Goal: Information Seeking & Learning: Learn about a topic

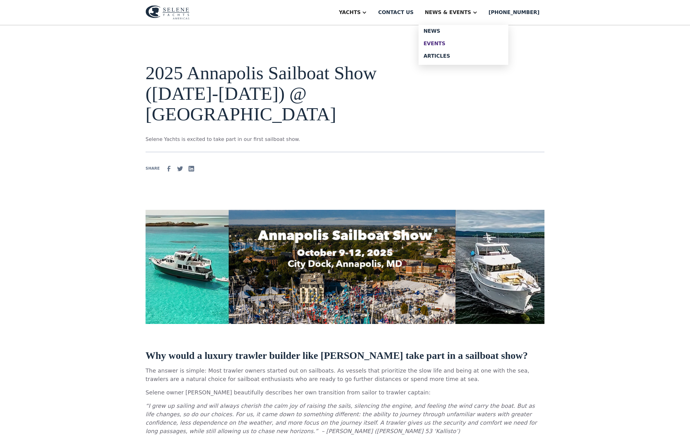
click at [470, 44] on link "Events" at bounding box center [463, 43] width 90 height 12
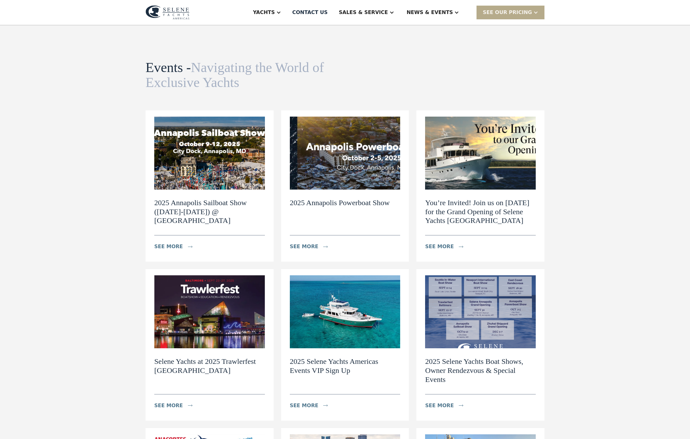
click at [360, 177] on img at bounding box center [345, 153] width 111 height 73
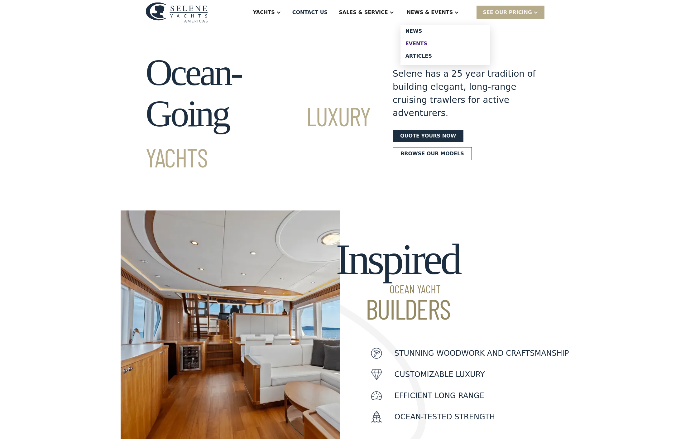
click at [433, 46] on div "Events" at bounding box center [445, 43] width 80 height 5
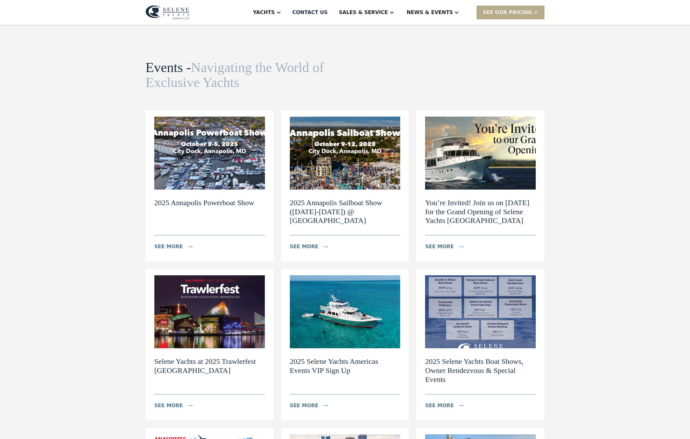
click at [214, 182] on img at bounding box center [209, 153] width 111 height 73
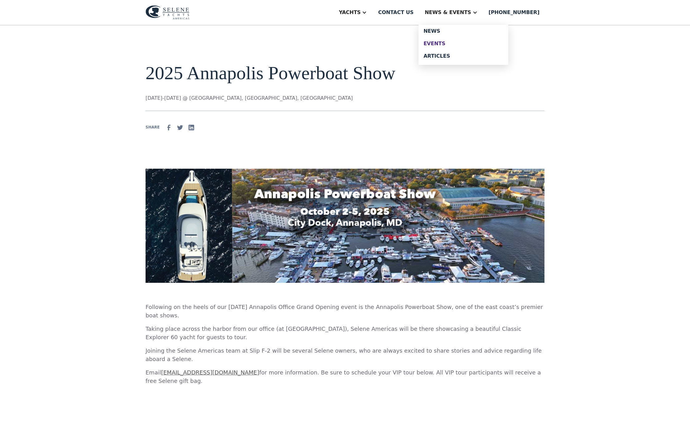
click at [479, 46] on div "Events" at bounding box center [463, 43] width 80 height 5
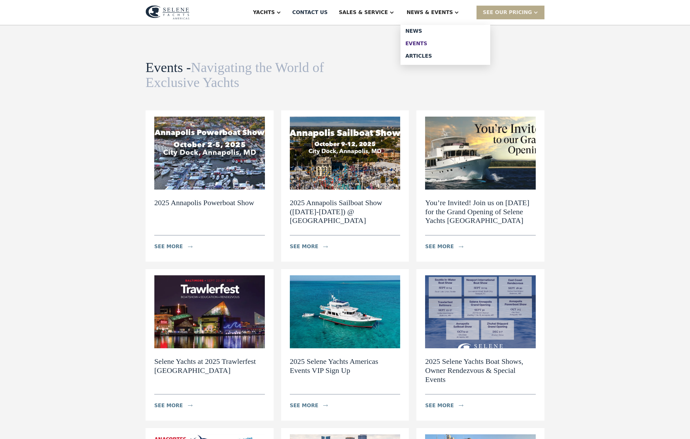
click at [438, 46] on div "Events" at bounding box center [445, 43] width 80 height 5
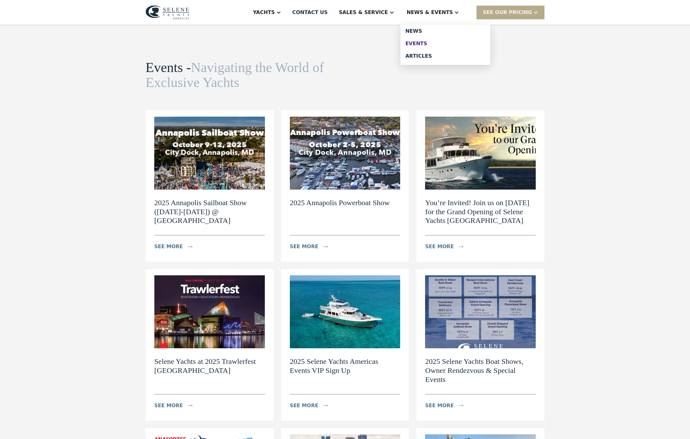
click at [441, 46] on div "Events" at bounding box center [445, 43] width 80 height 5
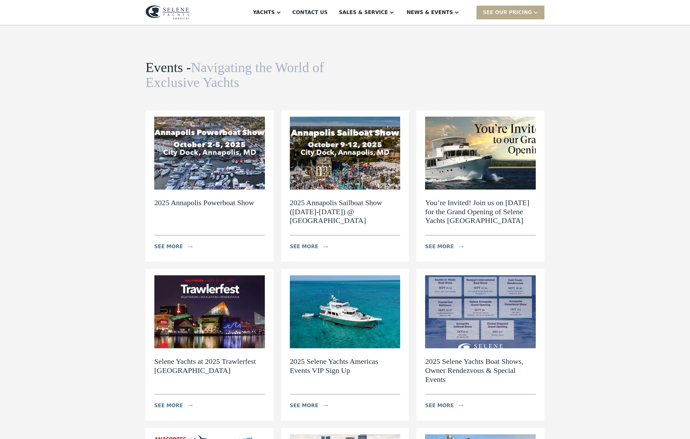
click at [231, 186] on img at bounding box center [209, 153] width 111 height 73
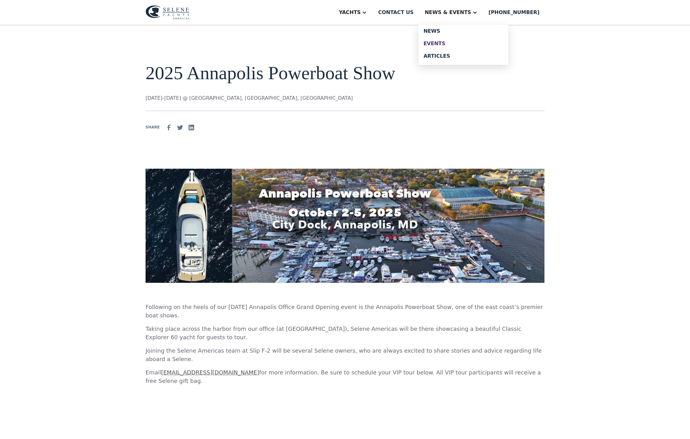
click at [459, 46] on div "Events" at bounding box center [463, 43] width 80 height 5
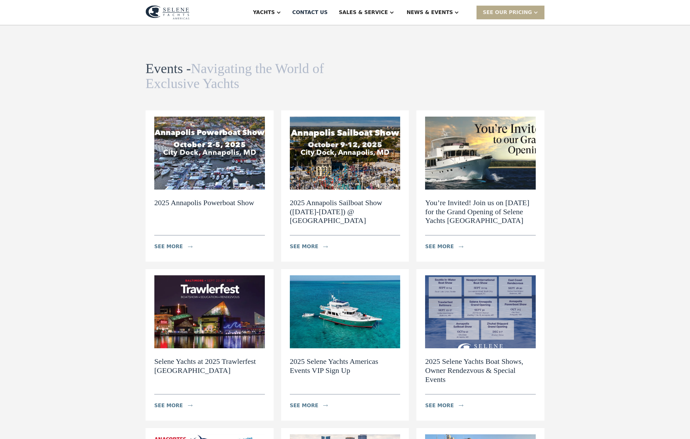
click at [328, 151] on img at bounding box center [345, 153] width 111 height 73
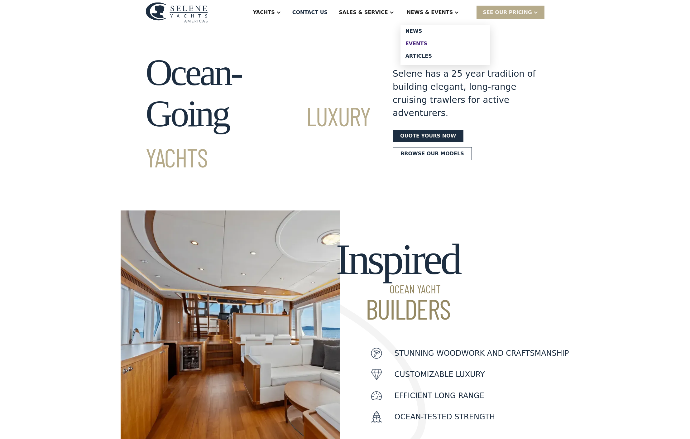
click at [444, 46] on div "Events" at bounding box center [445, 43] width 80 height 5
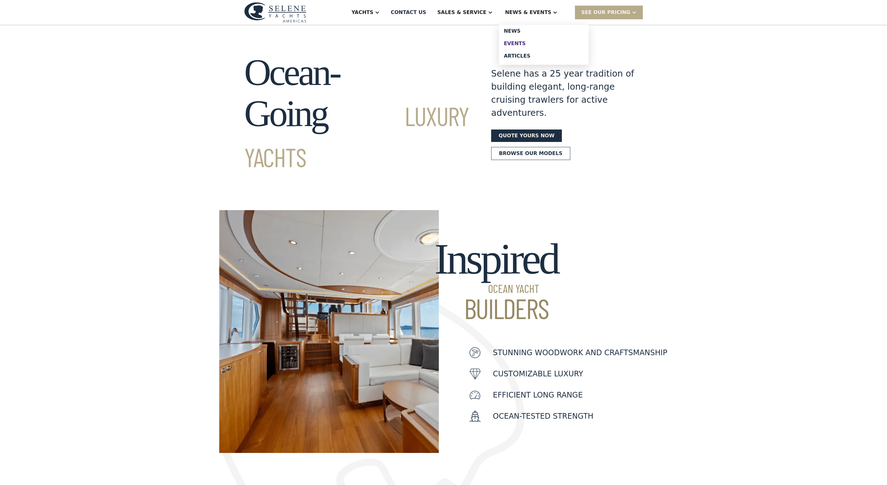
click at [538, 44] on link "Events" at bounding box center [544, 43] width 90 height 12
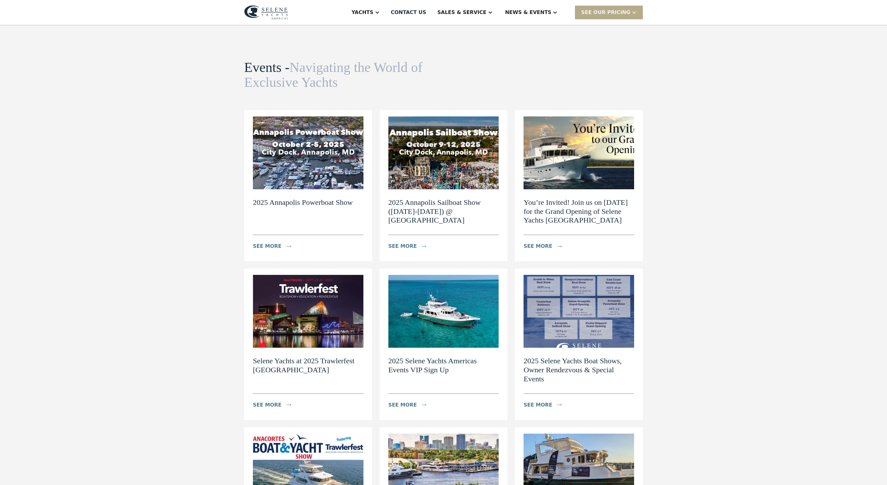
click at [333, 189] on img at bounding box center [308, 153] width 111 height 73
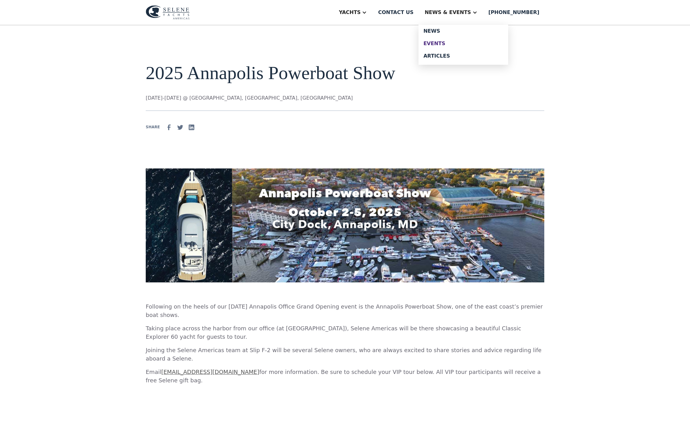
click at [468, 45] on div "Events" at bounding box center [464, 43] width 80 height 5
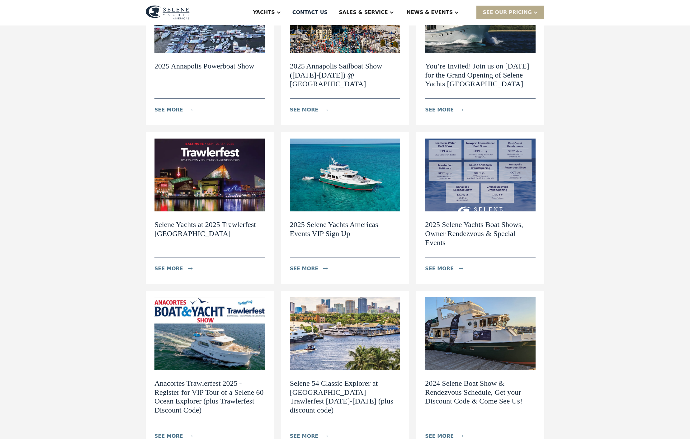
scroll to position [173, 0]
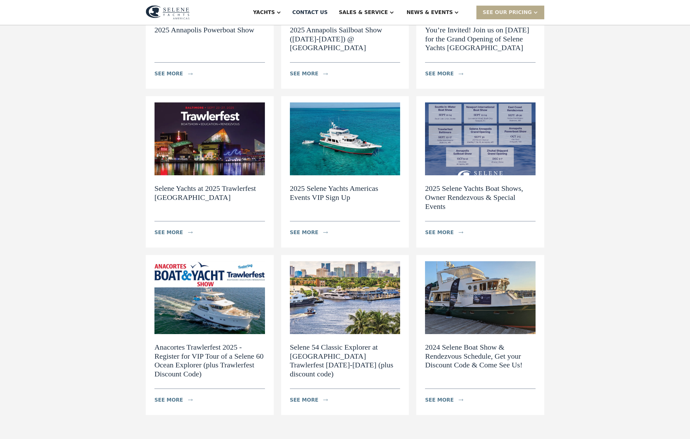
click at [357, 175] on img at bounding box center [345, 139] width 111 height 73
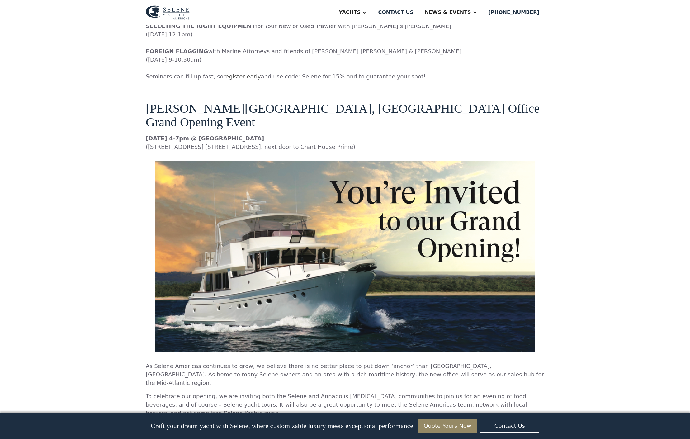
scroll to position [2135, 0]
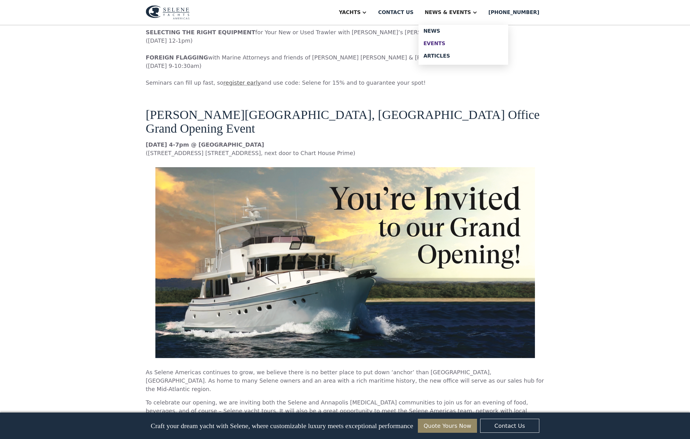
click at [464, 46] on div "Events" at bounding box center [464, 43] width 80 height 5
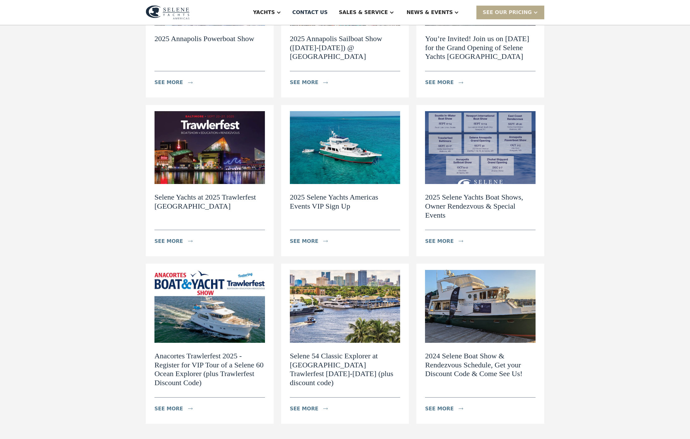
scroll to position [165, 0]
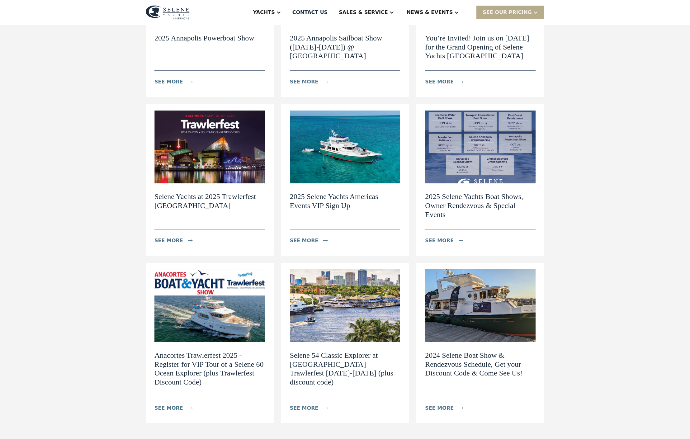
click at [165, 184] on img at bounding box center [210, 147] width 111 height 73
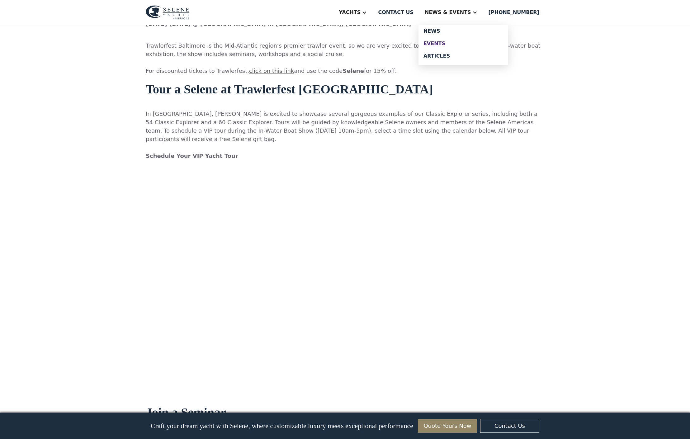
click at [470, 46] on div "Events" at bounding box center [464, 43] width 80 height 5
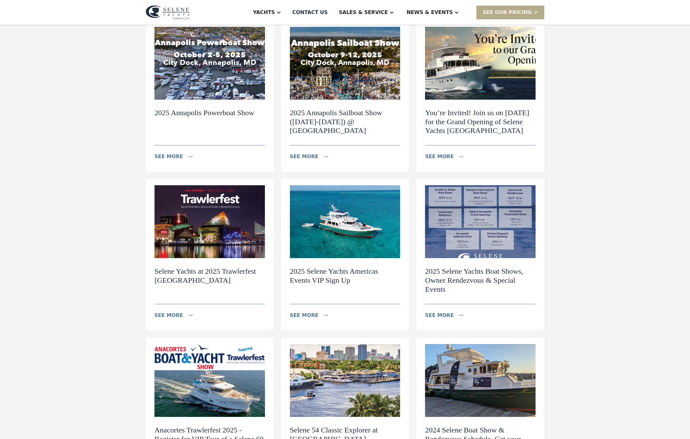
scroll to position [87, 0]
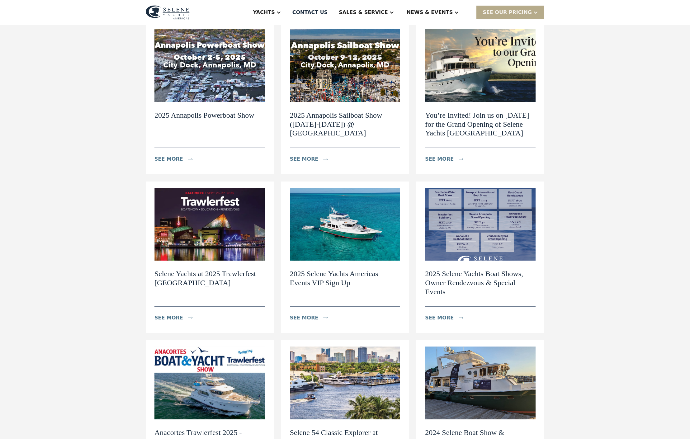
click at [213, 102] on img at bounding box center [210, 65] width 111 height 73
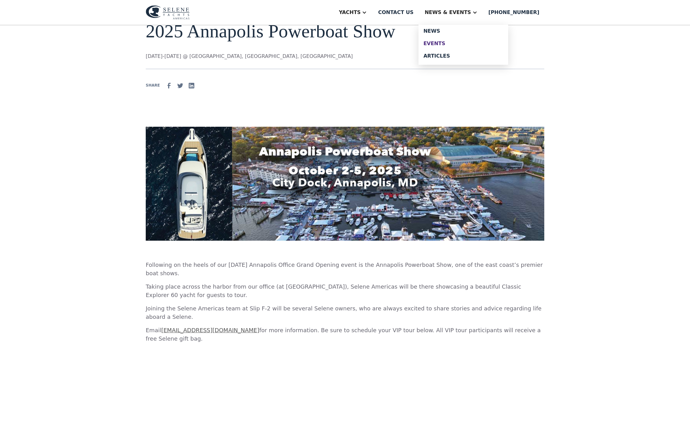
click link "Events"
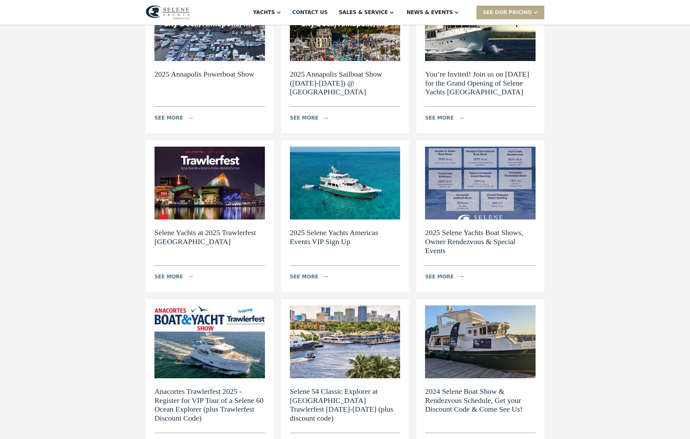
click at [318, 57] on img at bounding box center [345, 24] width 111 height 73
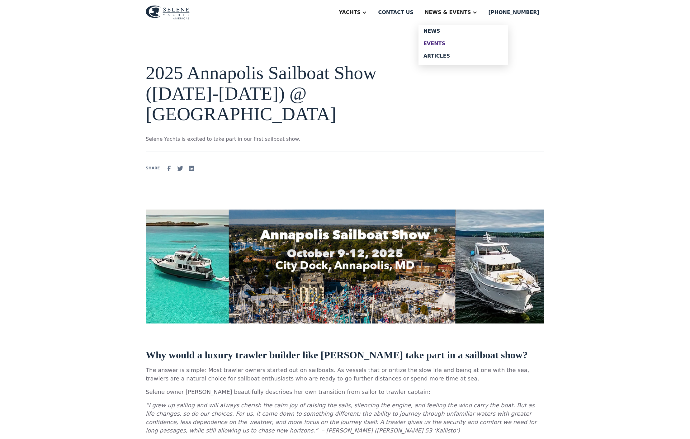
click at [467, 44] on link "Events" at bounding box center [464, 43] width 90 height 12
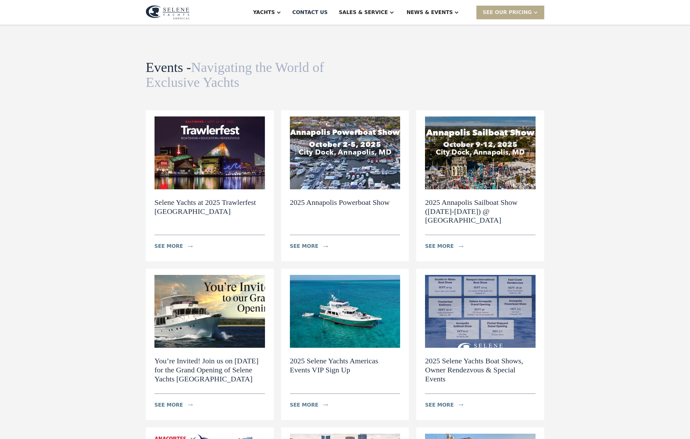
click at [239, 178] on img at bounding box center [210, 153] width 111 height 73
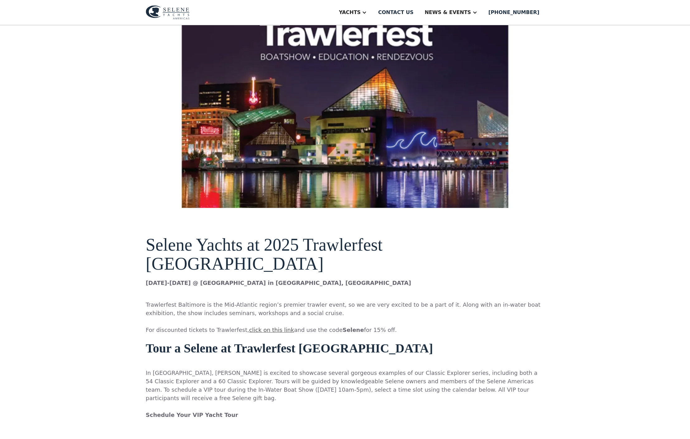
scroll to position [207, 0]
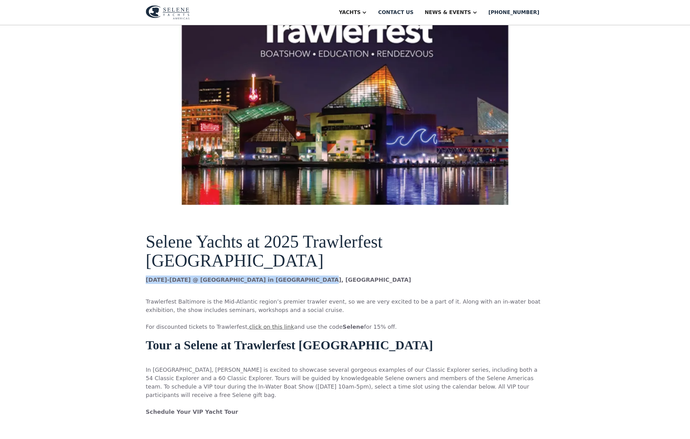
drag, startPoint x: 120, startPoint y: 310, endPoint x: 304, endPoint y: 307, distance: 183.9
copy strong "[DATE]-[DATE] @ [GEOGRAPHIC_DATA] in [GEOGRAPHIC_DATA], [GEOGRAPHIC_DATA]"
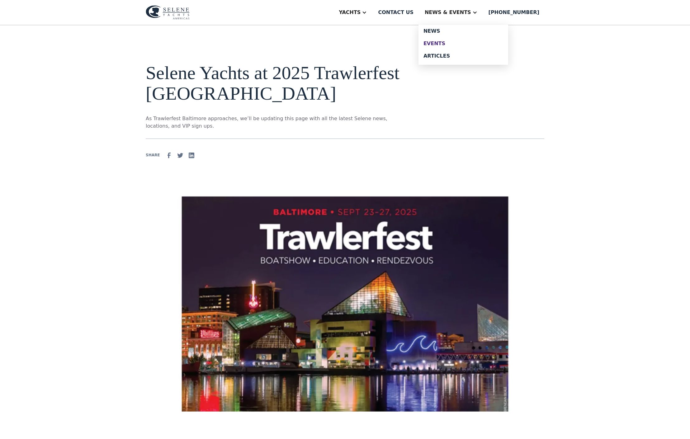
click at [468, 44] on link "Events" at bounding box center [464, 43] width 90 height 12
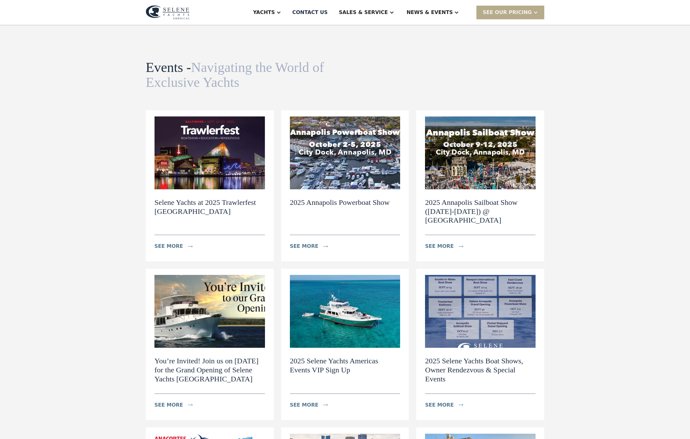
click at [497, 179] on img at bounding box center [480, 153] width 111 height 73
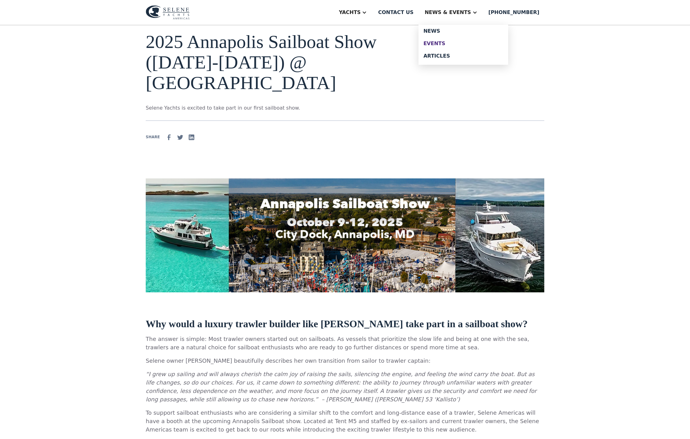
click at [468, 46] on div "Events" at bounding box center [464, 43] width 80 height 5
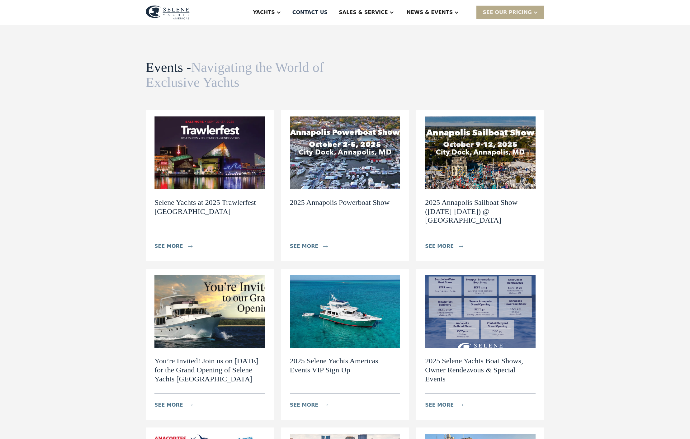
click at [193, 178] on img at bounding box center [210, 153] width 111 height 73
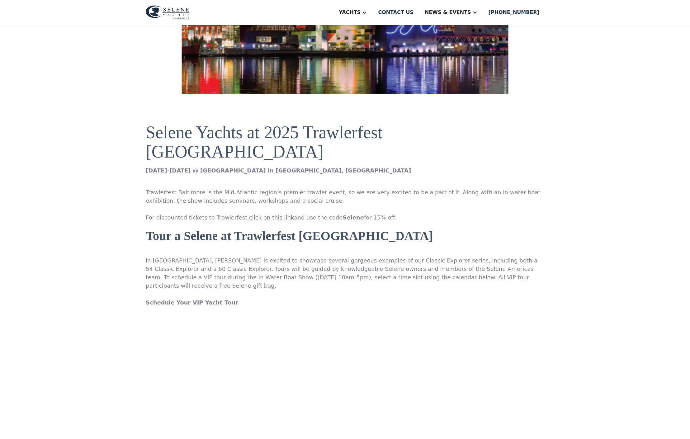
scroll to position [409, 0]
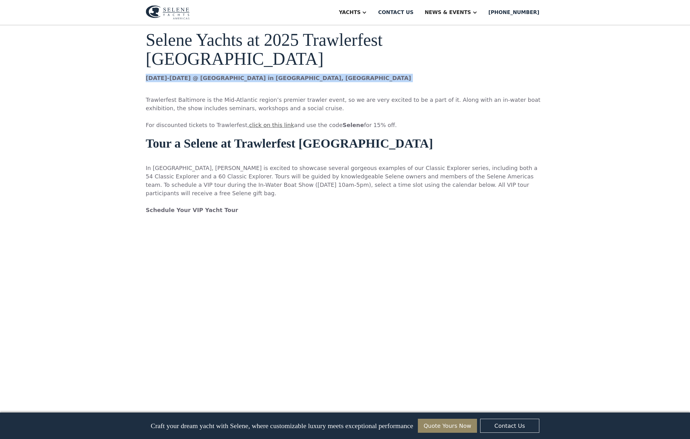
drag, startPoint x: 123, startPoint y: 108, endPoint x: 292, endPoint y: 113, distance: 168.9
click at [292, 114] on div "Selene Yachts at 2025 Trawlerfest [GEOGRAPHIC_DATA] [DATE]-[DATE] @ [GEOGRAPHIC…" at bounding box center [345, 443] width 399 height 840
copy strong "[DATE]-[DATE] @ [GEOGRAPHIC_DATA] in [GEOGRAPHIC_DATA], [GEOGRAPHIC_DATA]"
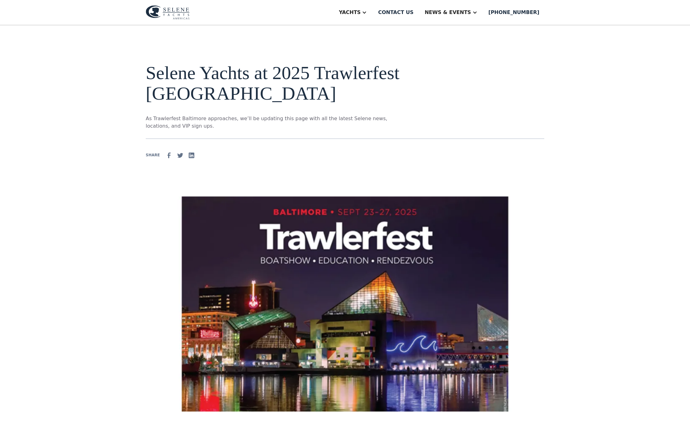
scroll to position [0, 0]
click at [457, 46] on div "Events" at bounding box center [464, 43] width 80 height 5
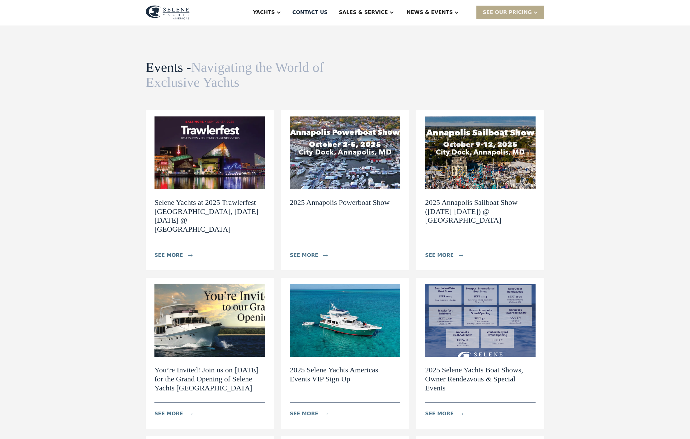
click at [372, 207] on h2 "2025 Annapolis Powerboat Show" at bounding box center [340, 202] width 100 height 9
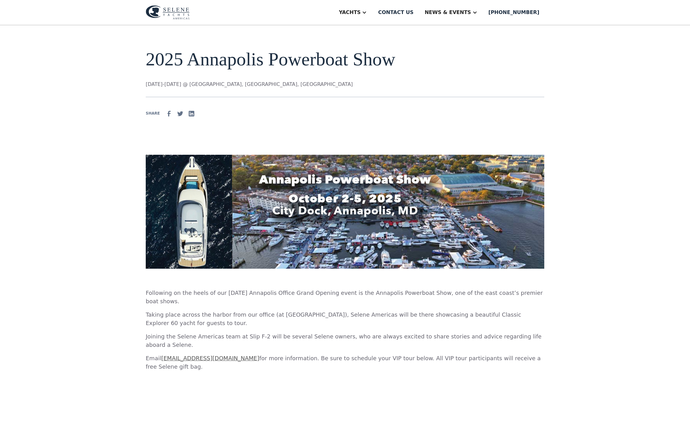
scroll to position [15, 0]
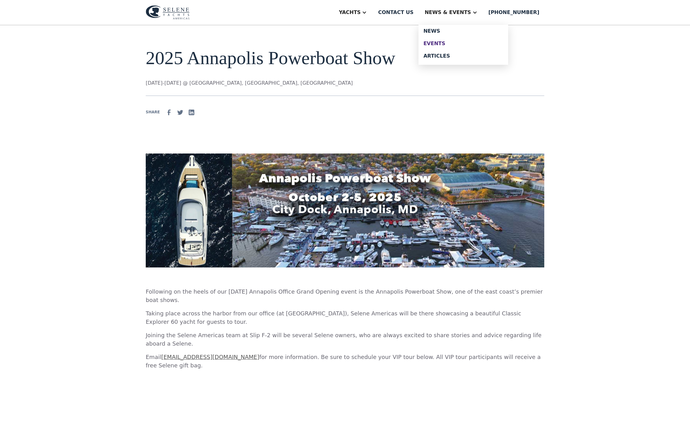
click at [461, 46] on div "Events" at bounding box center [464, 43] width 80 height 5
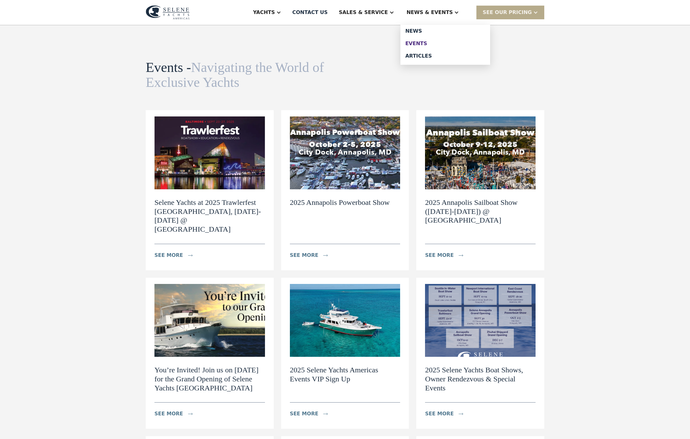
click at [449, 46] on div "Events" at bounding box center [446, 43] width 80 height 5
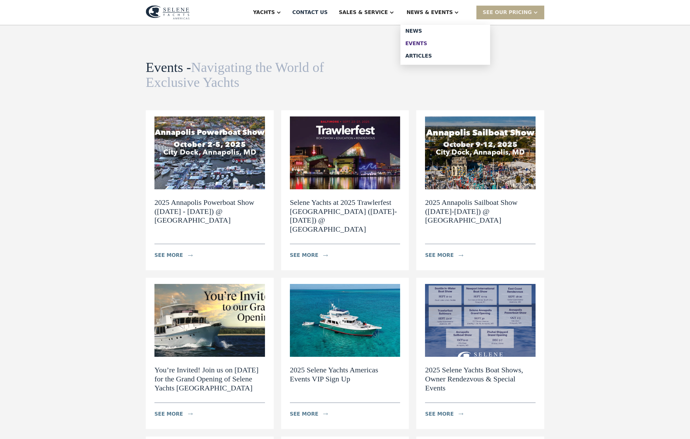
click at [446, 46] on div "Events" at bounding box center [446, 43] width 80 height 5
